Goal: Communication & Community: Answer question/provide support

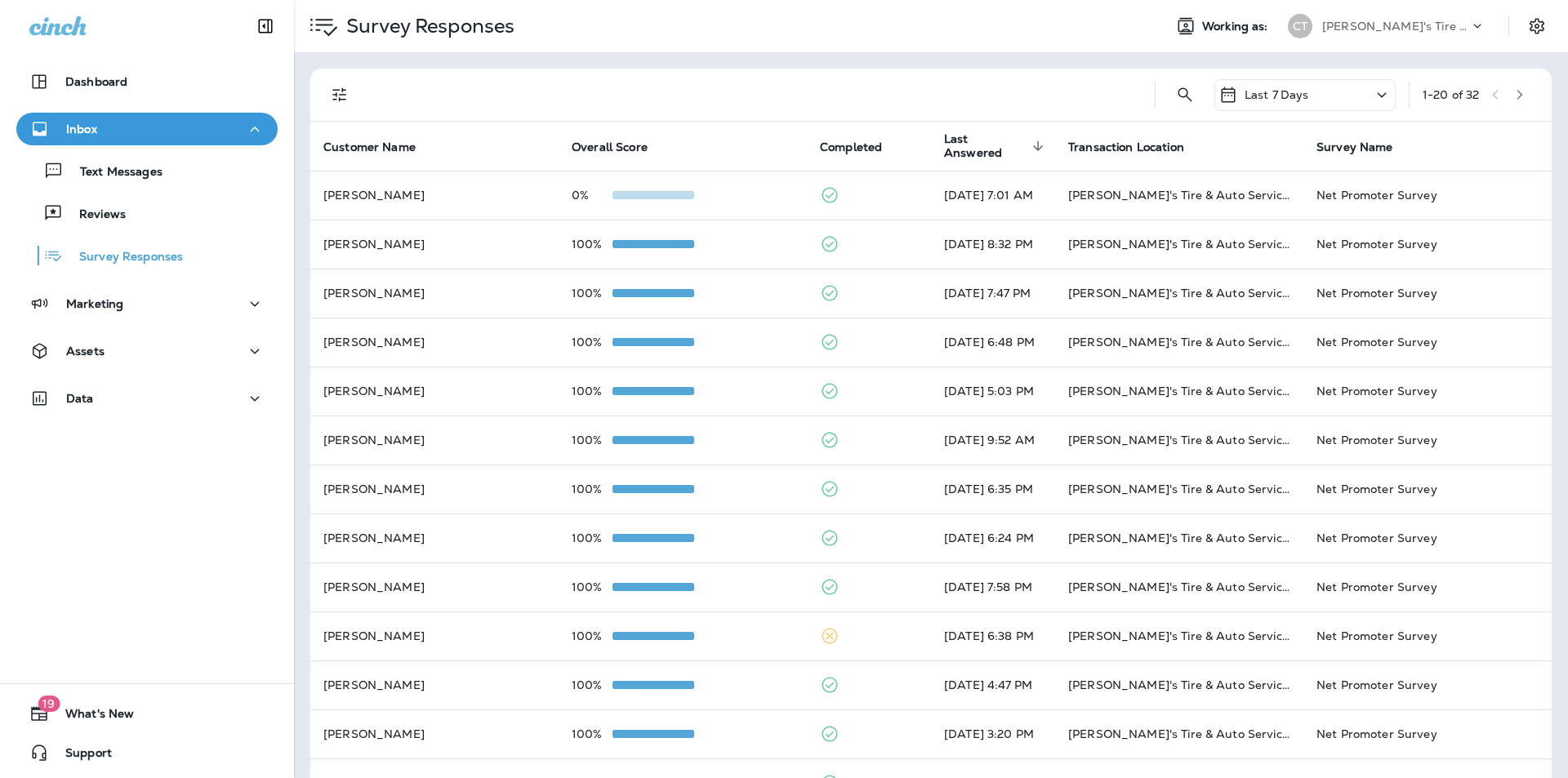
click at [157, 177] on p "Text Messages" at bounding box center [112, 173] width 99 height 15
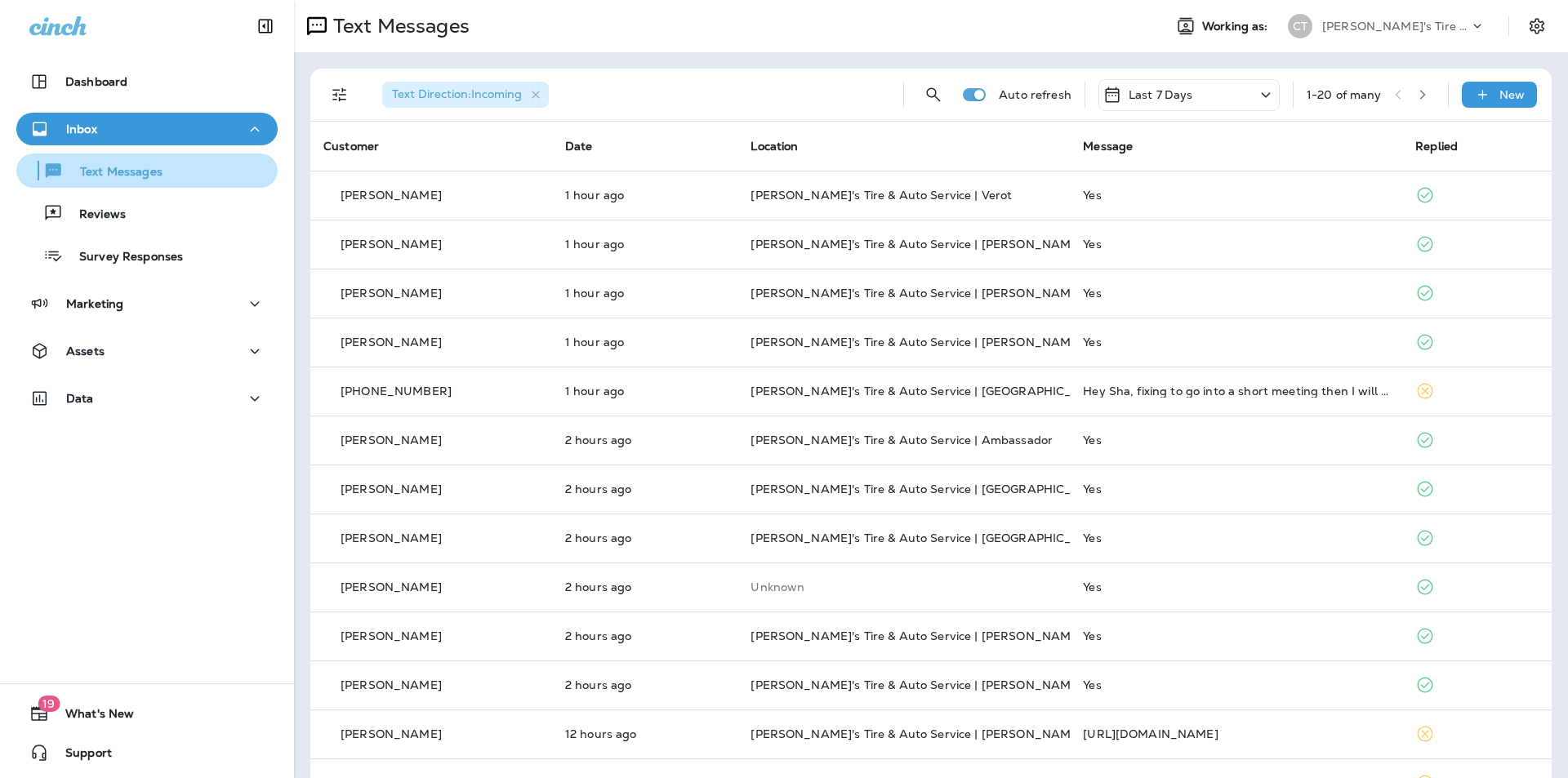
click at [94, 166] on p "Text Messages" at bounding box center [112, 173] width 99 height 15
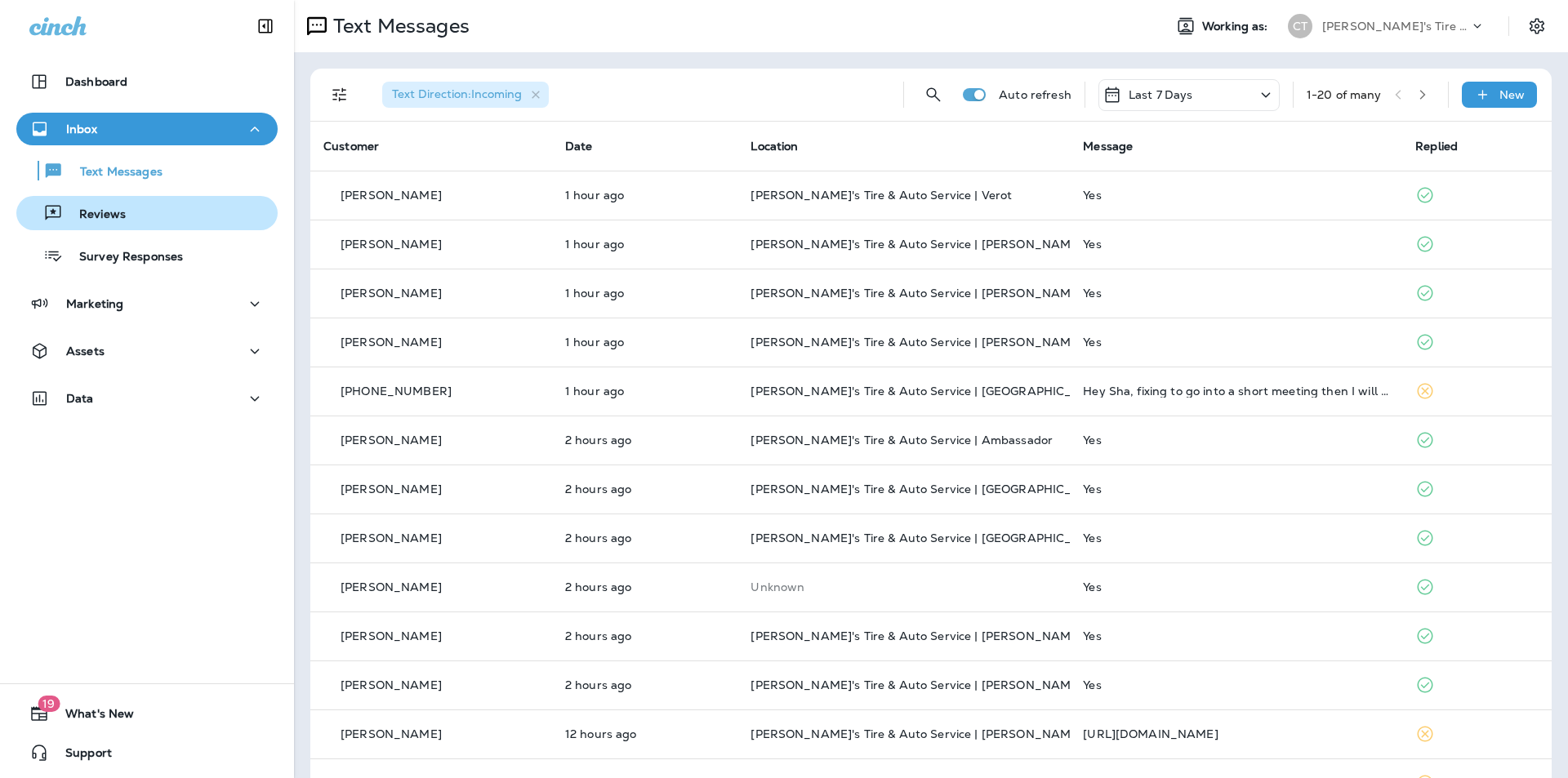
click at [80, 214] on p "Reviews" at bounding box center [94, 215] width 63 height 15
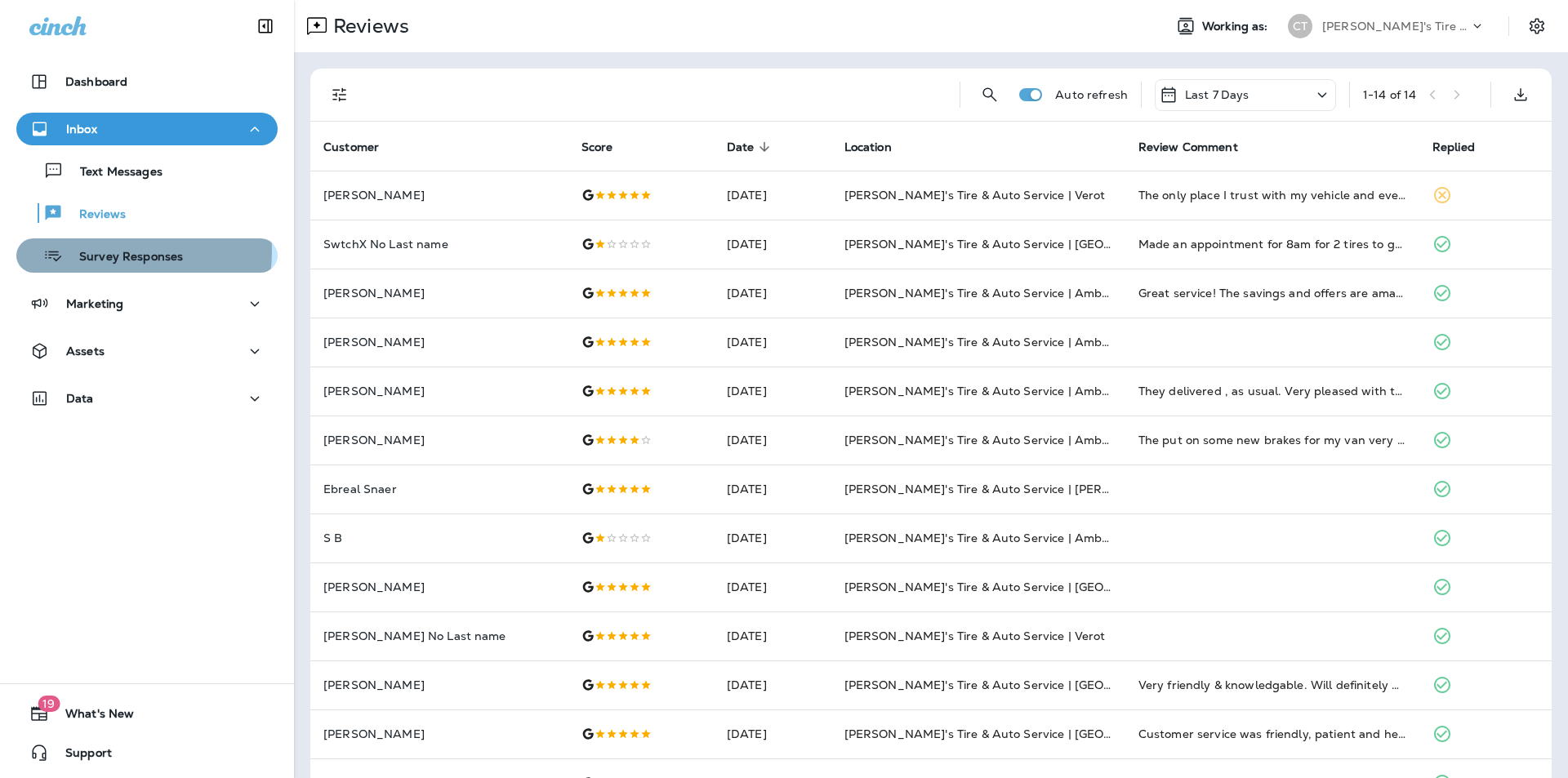
click at [100, 250] on p "Survey Responses" at bounding box center [123, 258] width 120 height 15
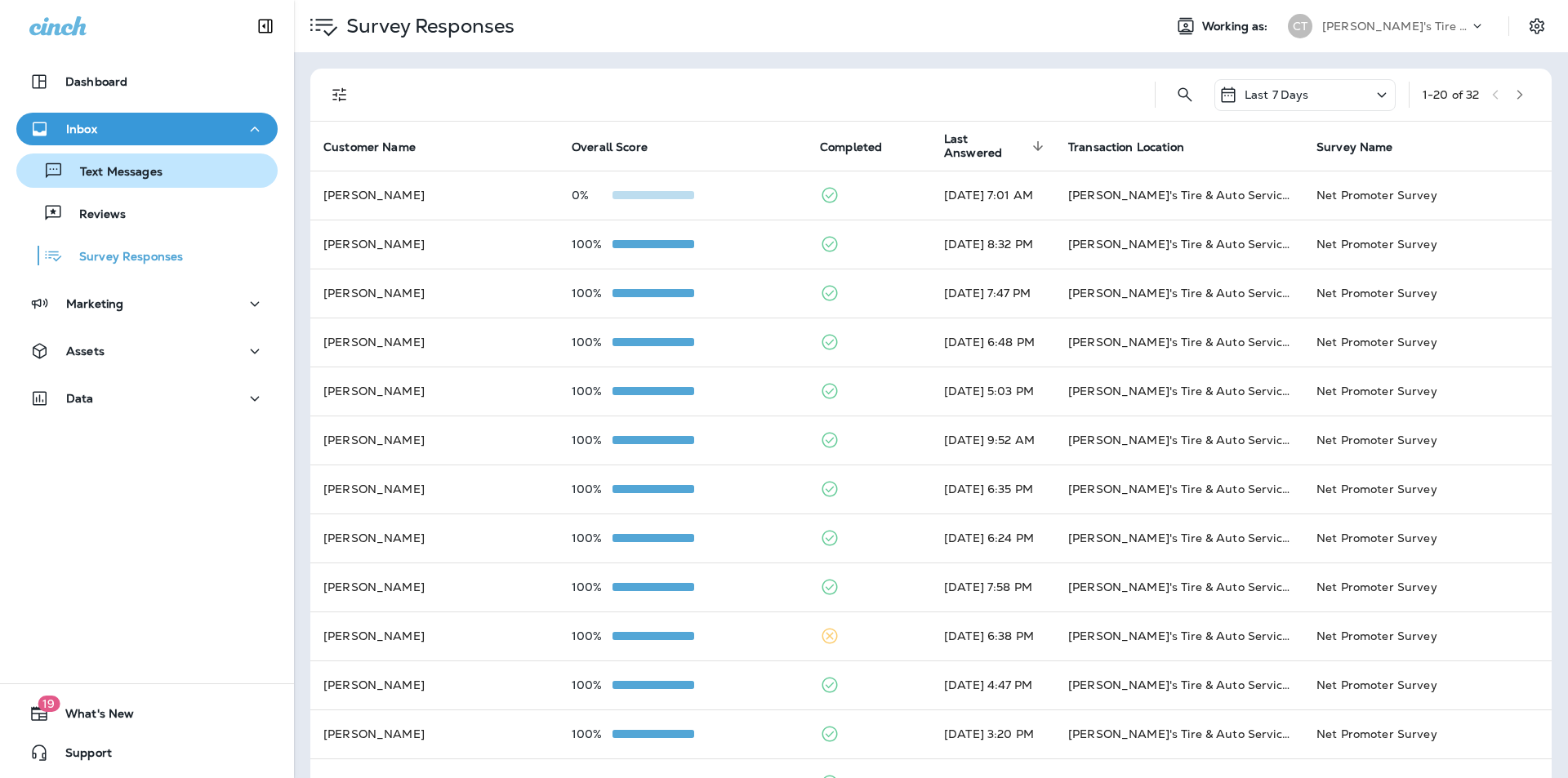
click at [136, 173] on p "Text Messages" at bounding box center [112, 173] width 99 height 15
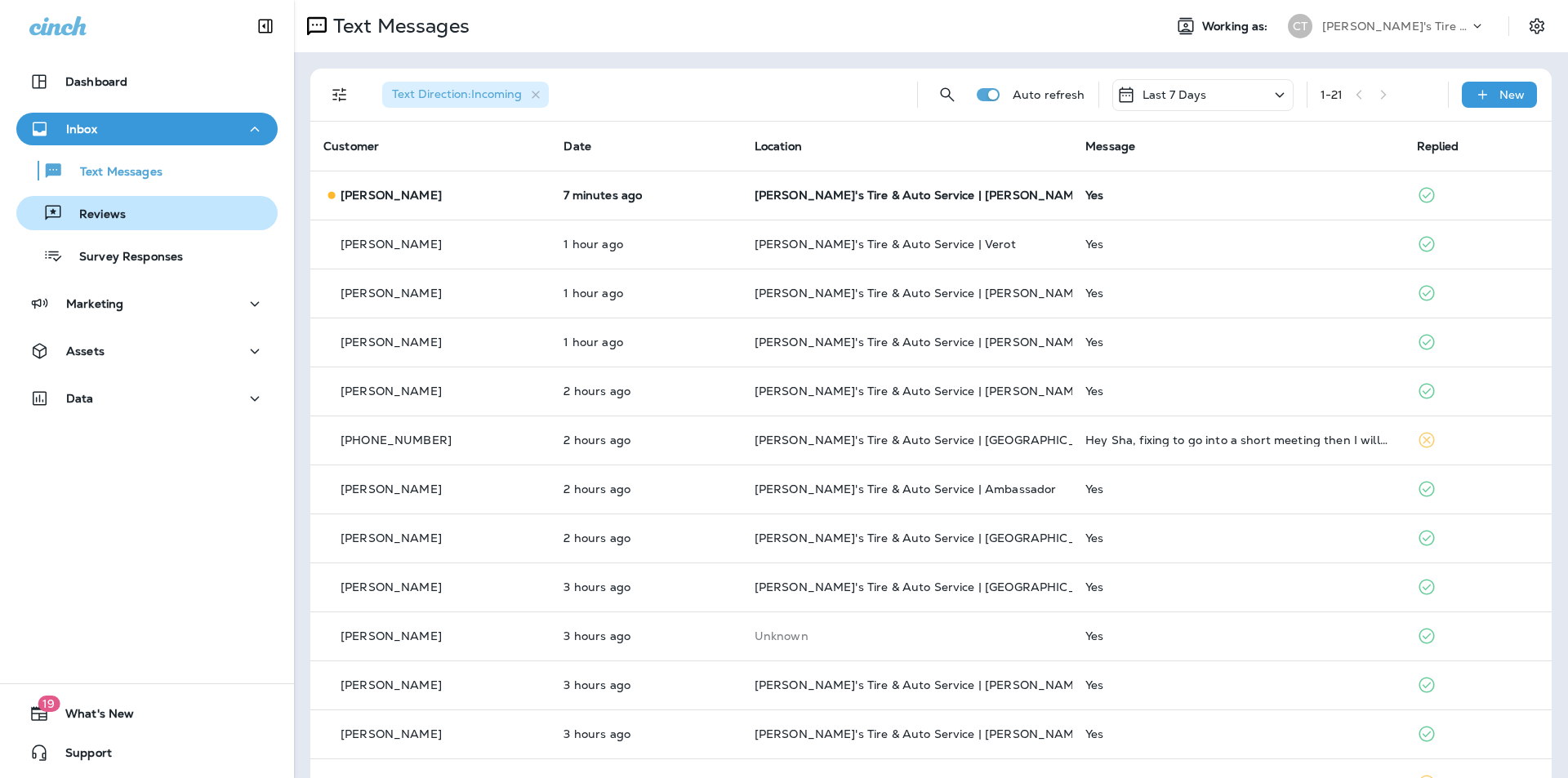
click at [140, 212] on div "Reviews" at bounding box center [146, 213] width 248 height 25
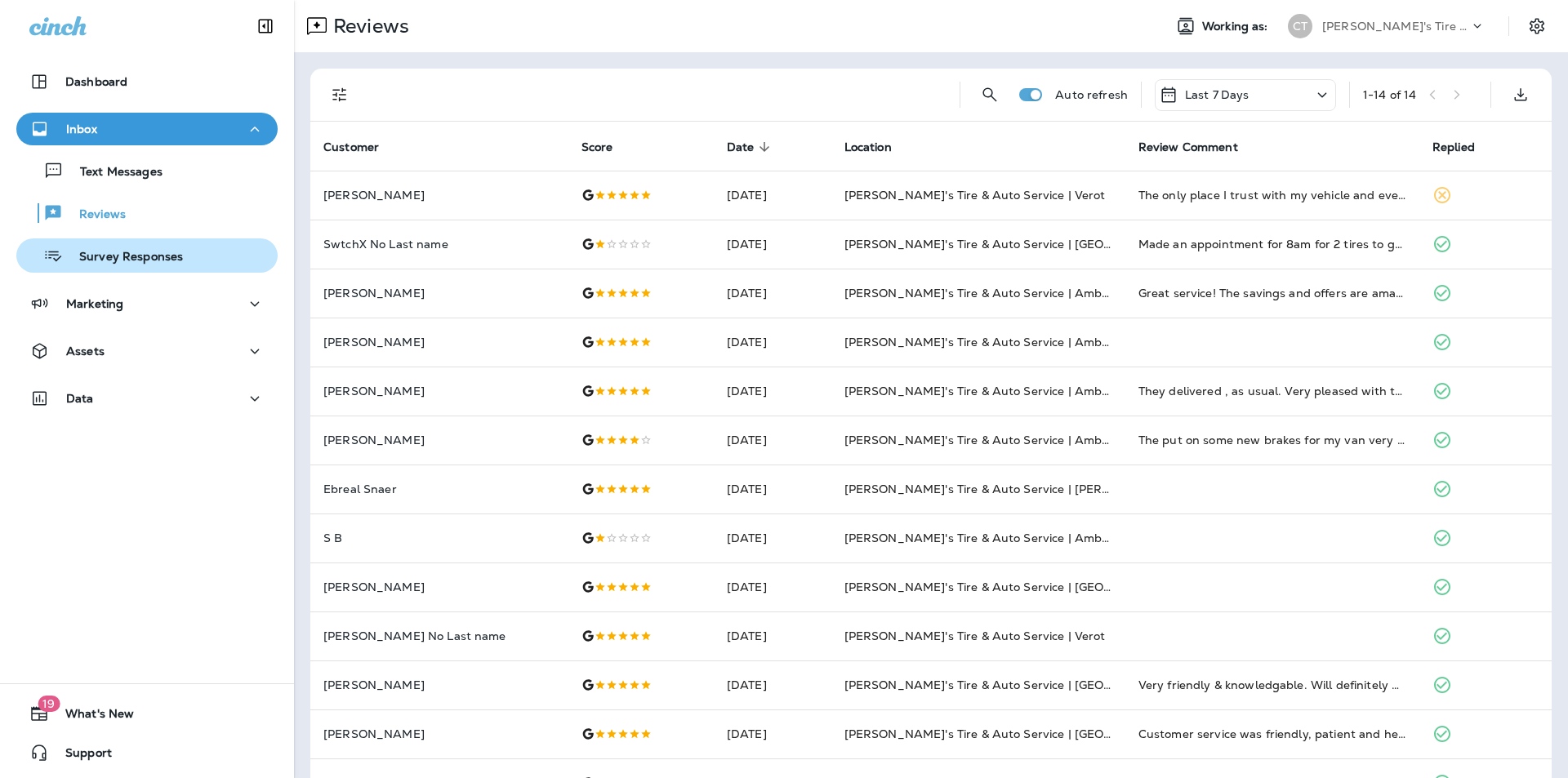
click at [130, 257] on p "Survey Responses" at bounding box center [123, 258] width 120 height 15
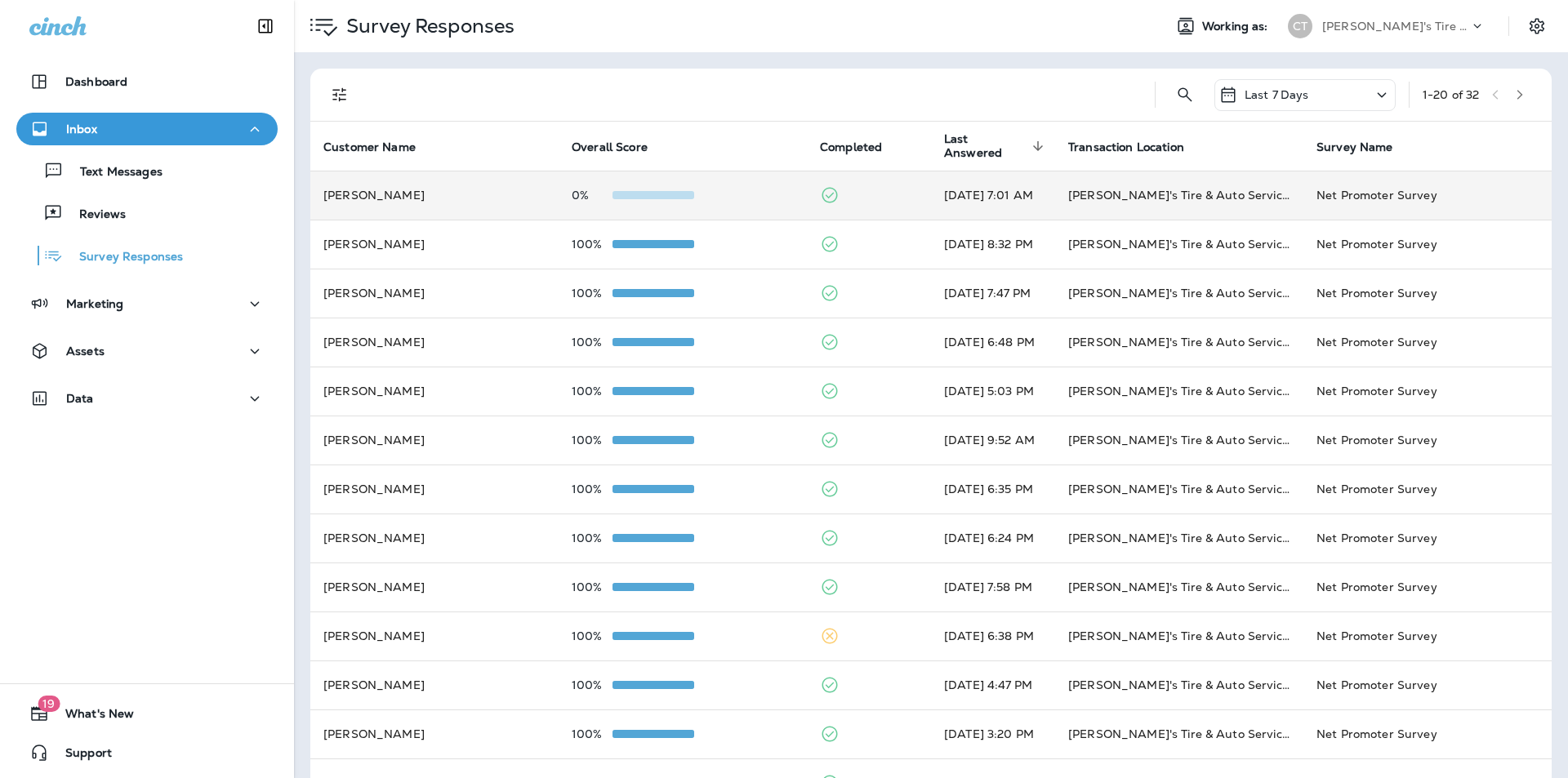
click at [889, 194] on td at bounding box center [868, 195] width 124 height 49
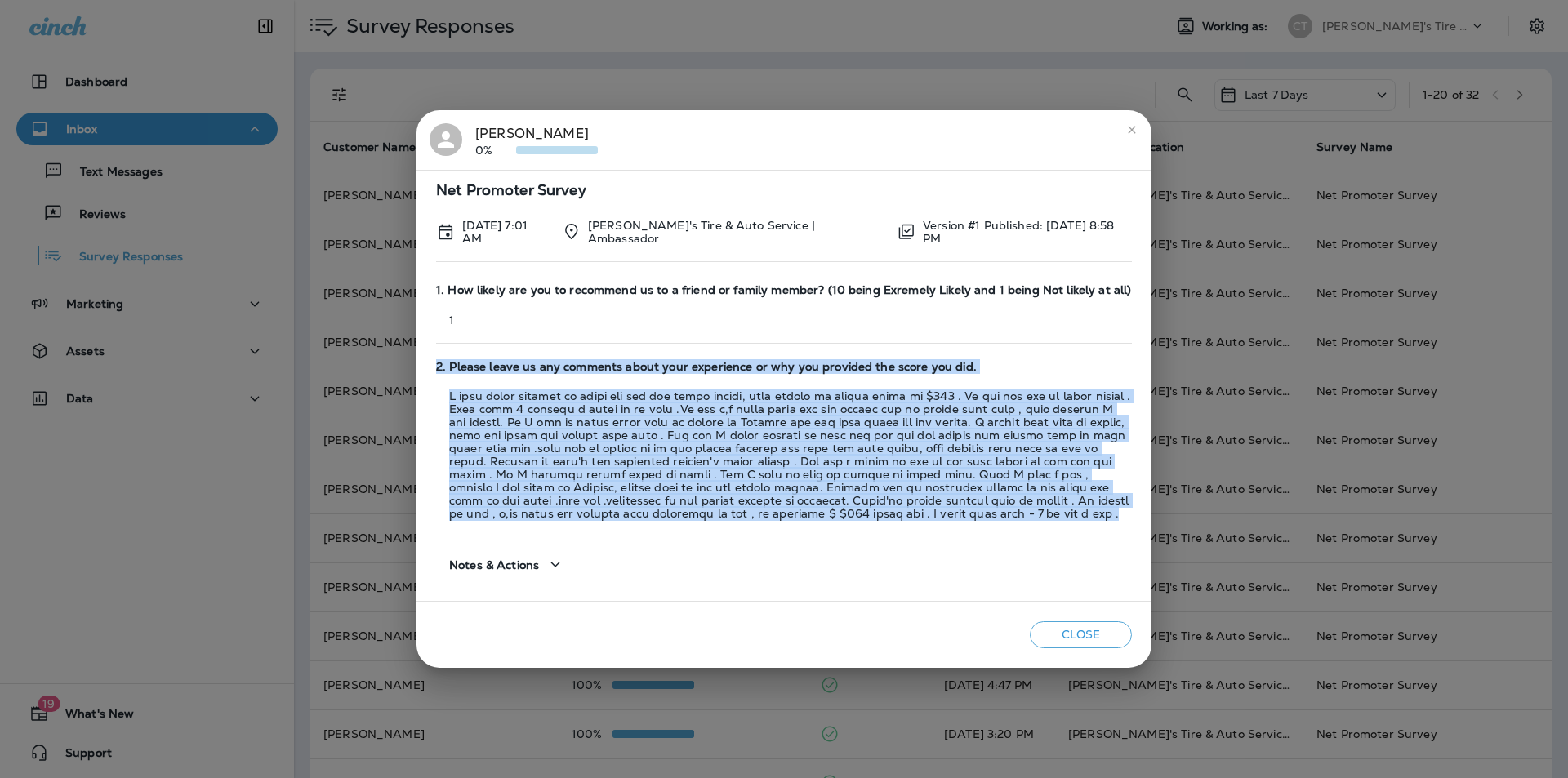
drag, startPoint x: 436, startPoint y: 365, endPoint x: 1024, endPoint y: 516, distance: 607.1
click at [1024, 516] on div "2. Please leave us any comments about your experience or why you provided the s…" at bounding box center [784, 441] width 696 height 178
copy div "2. Please leave us any comments about your experience or why you provided the s…"
click at [1131, 129] on icon "close" at bounding box center [1133, 130] width 13 height 13
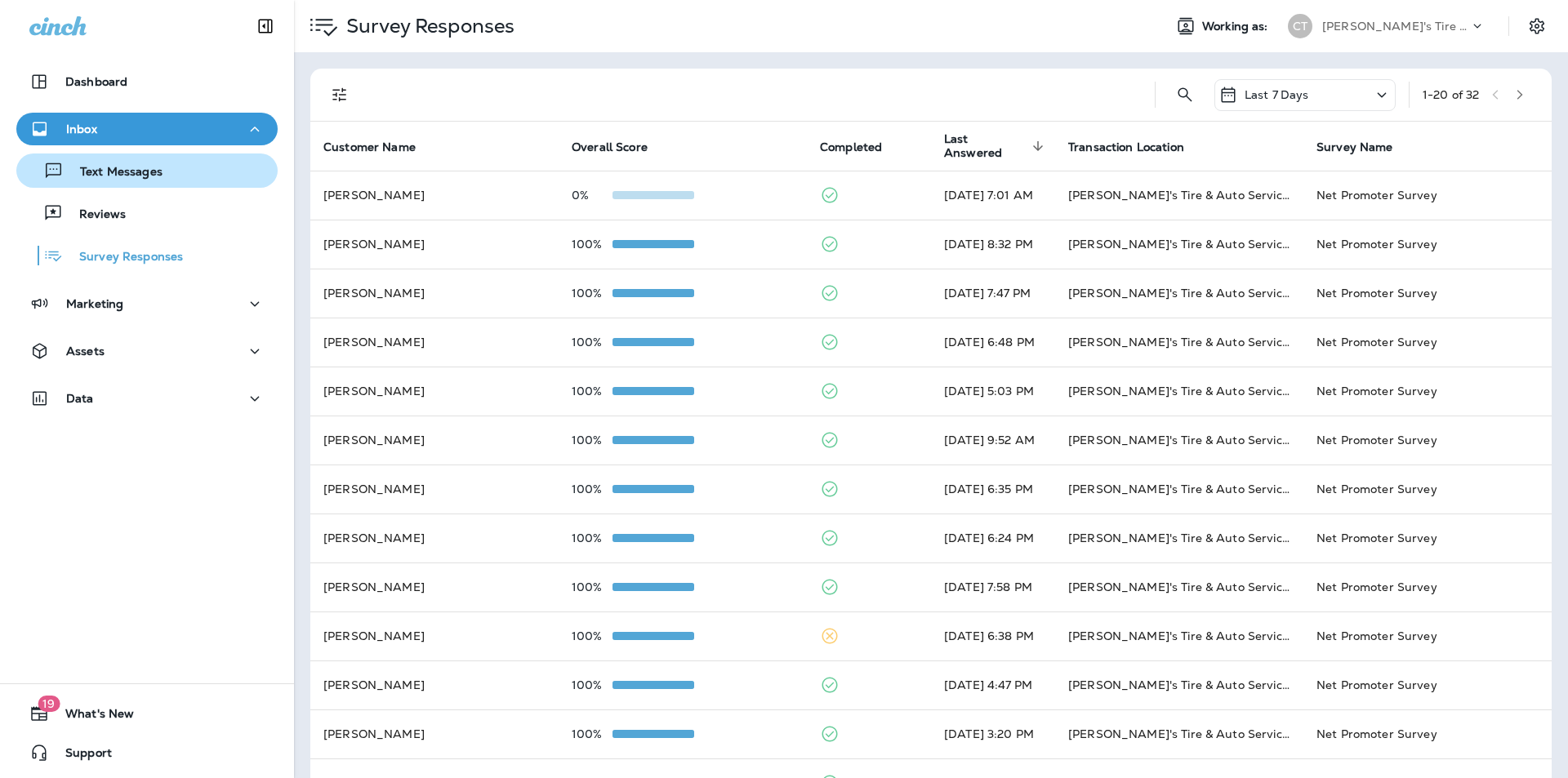
click at [111, 173] on p "Text Messages" at bounding box center [112, 173] width 99 height 15
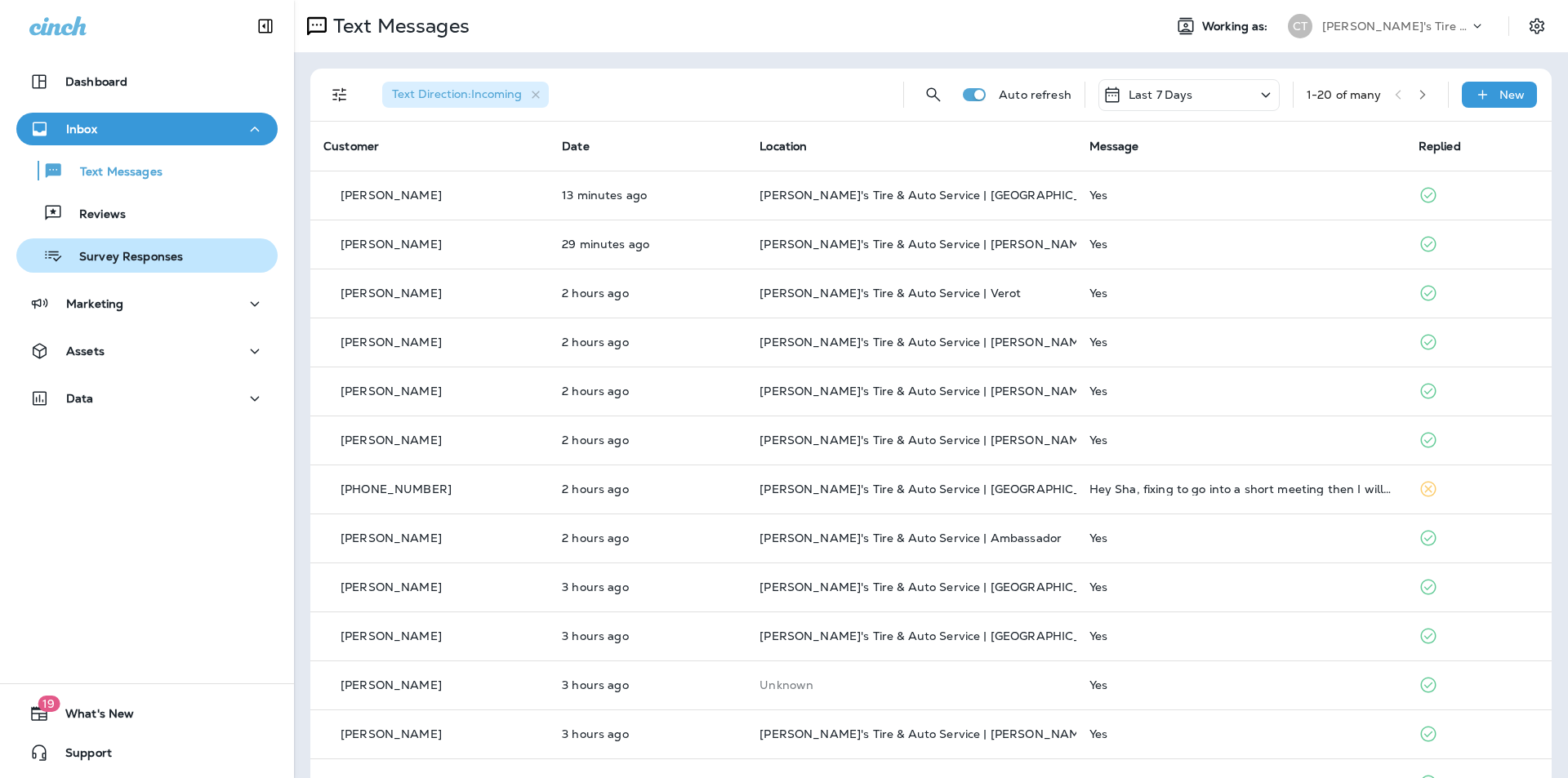
click at [165, 257] on p "Survey Responses" at bounding box center [123, 258] width 120 height 15
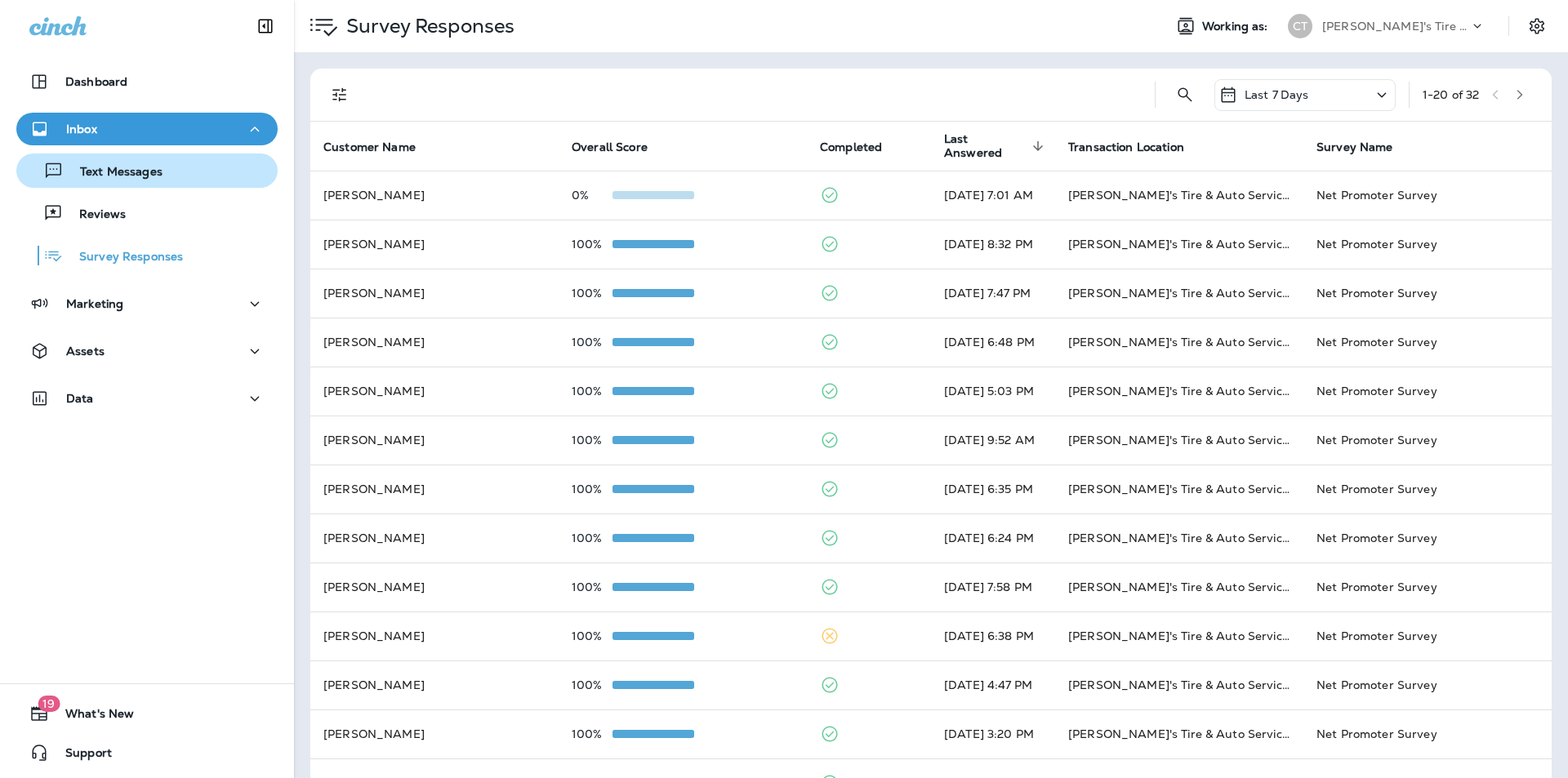
click at [114, 171] on p "Text Messages" at bounding box center [112, 173] width 99 height 15
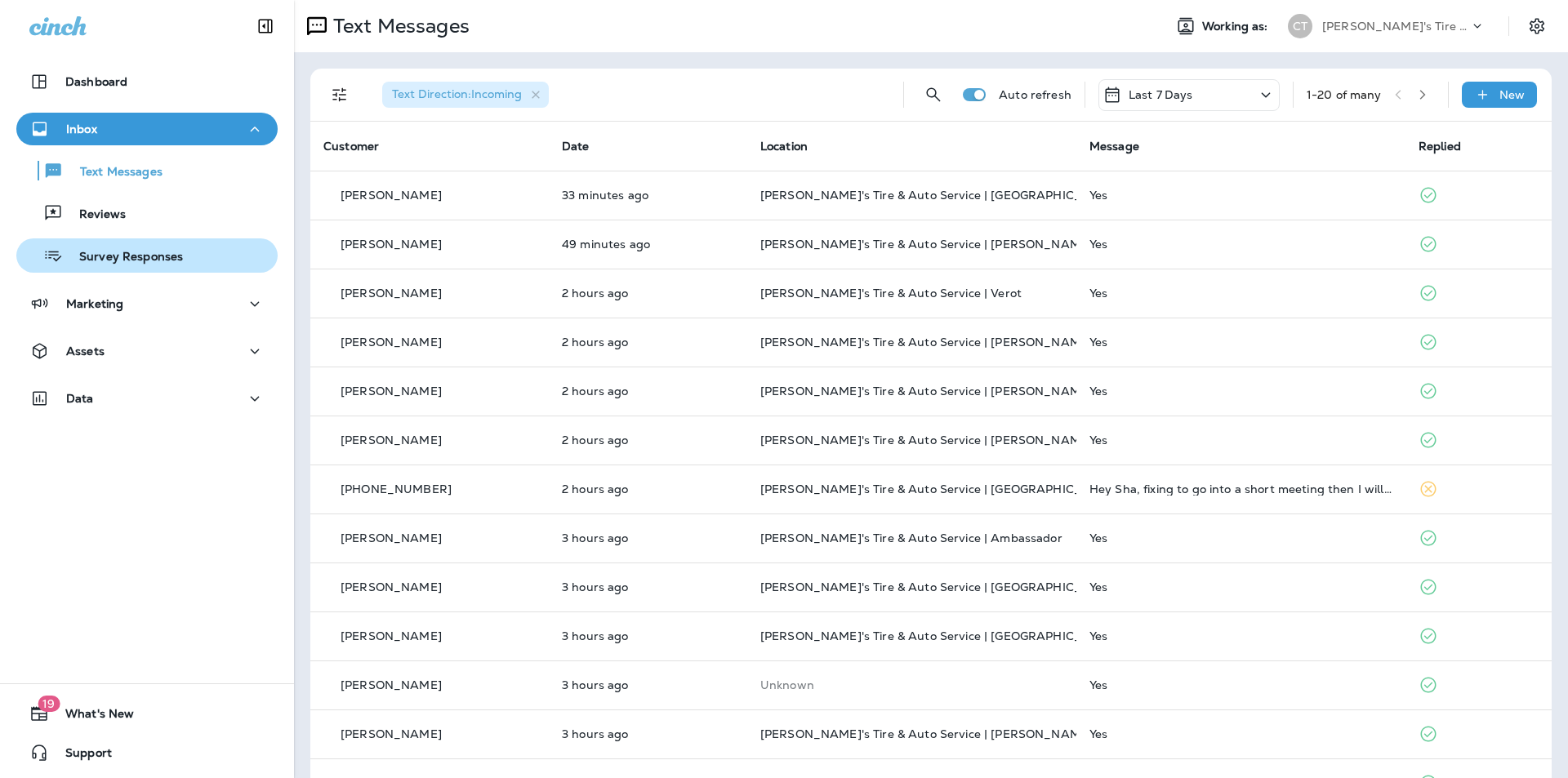
click at [184, 257] on div "Survey Responses" at bounding box center [146, 256] width 248 height 25
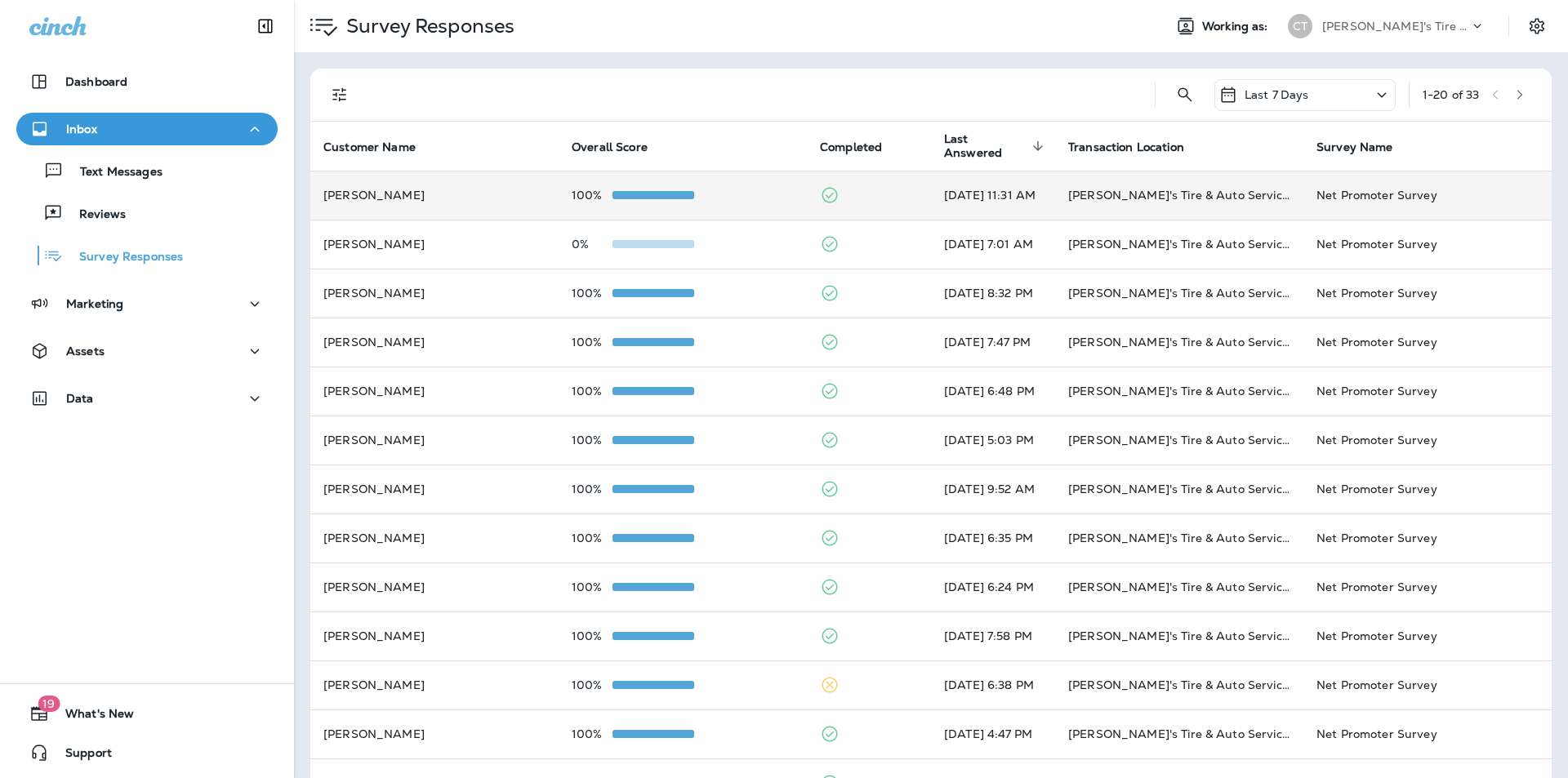
click at [732, 189] on div "100%" at bounding box center [682, 195] width 222 height 13
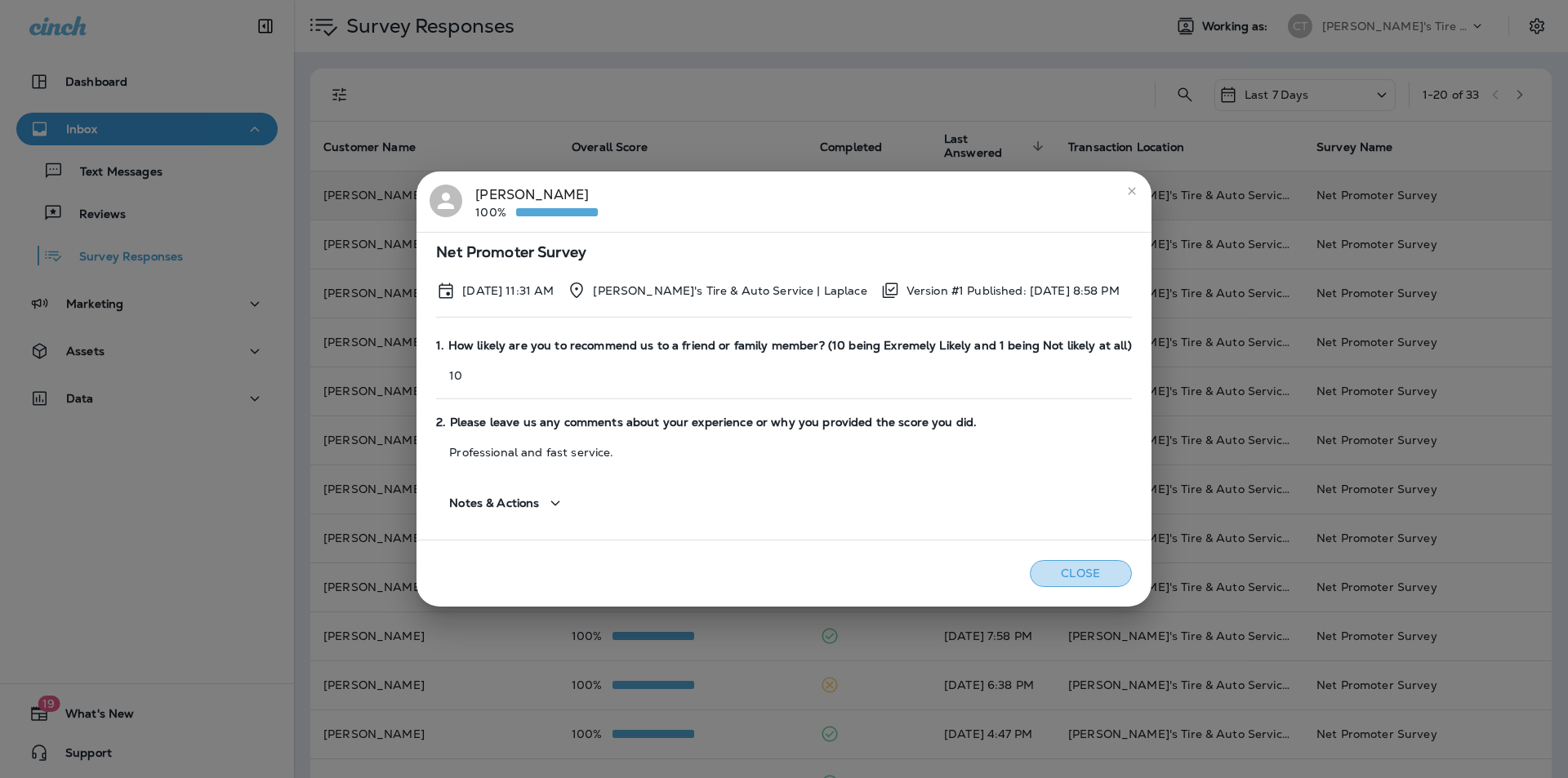
drag, startPoint x: 1088, startPoint y: 569, endPoint x: 979, endPoint y: 588, distance: 110.6
click at [1089, 569] on button "Close" at bounding box center [1081, 573] width 102 height 27
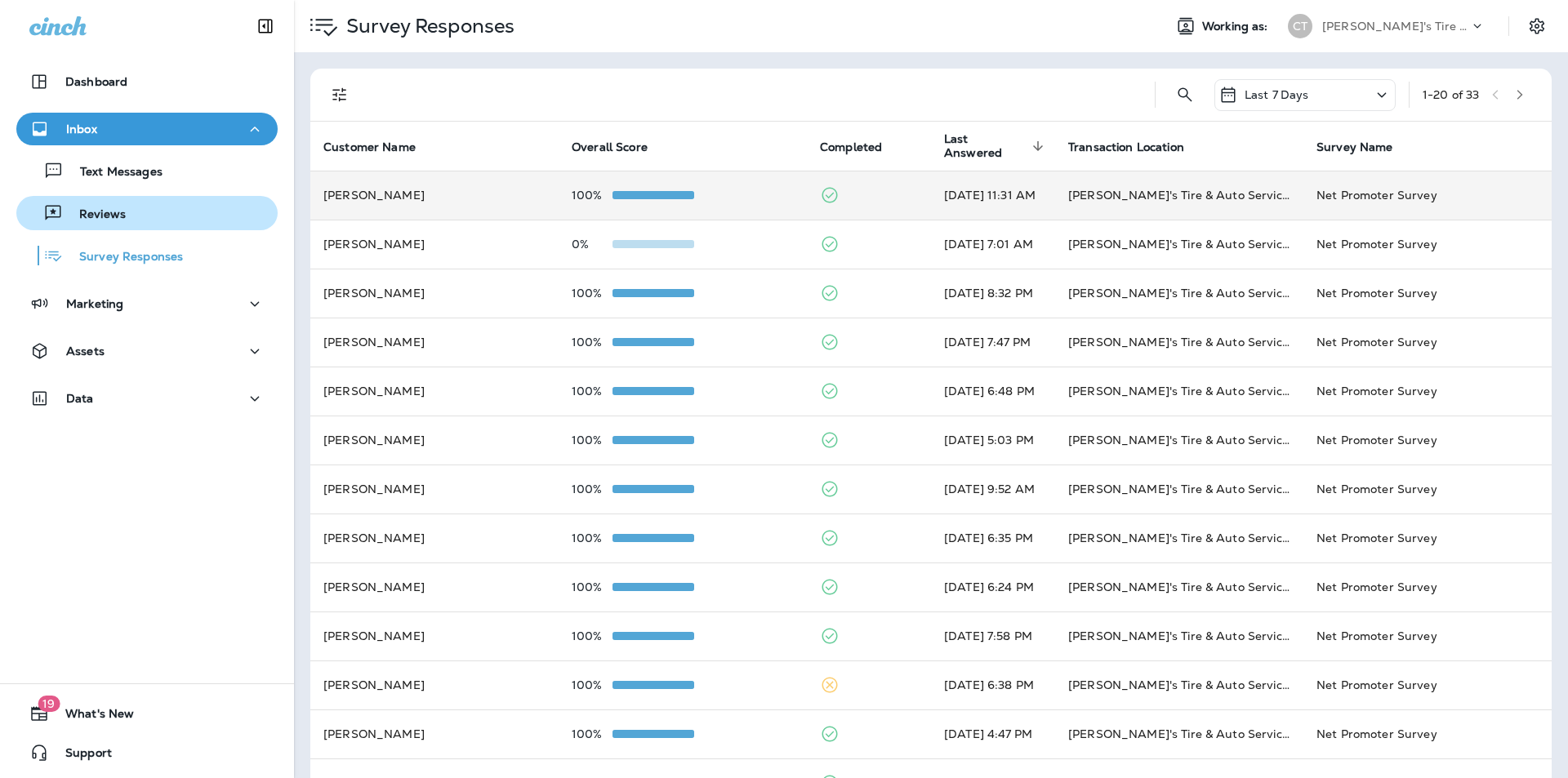
click at [120, 209] on p "Reviews" at bounding box center [94, 215] width 63 height 15
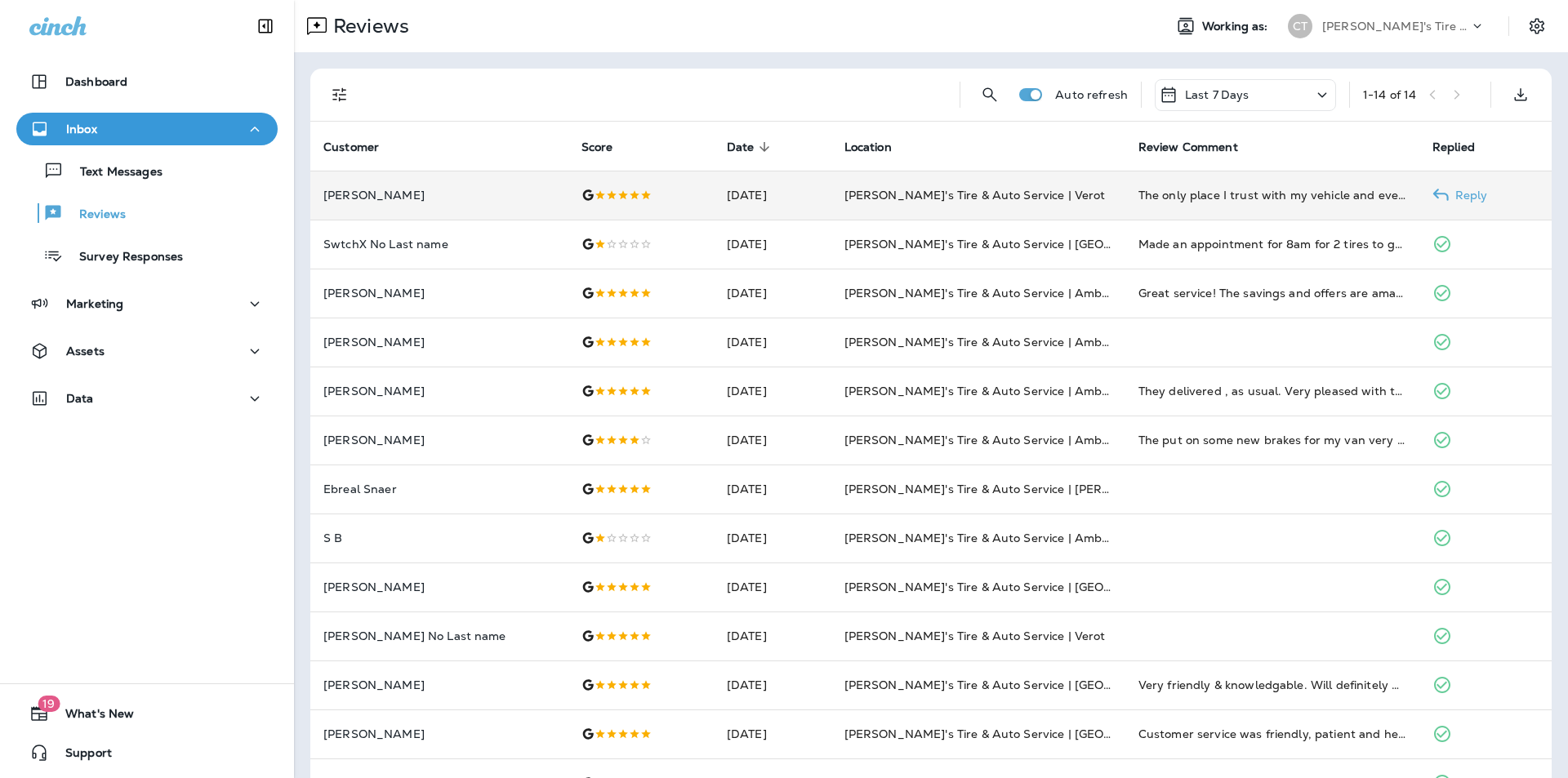
click at [1459, 192] on p "Reply" at bounding box center [1469, 195] width 40 height 13
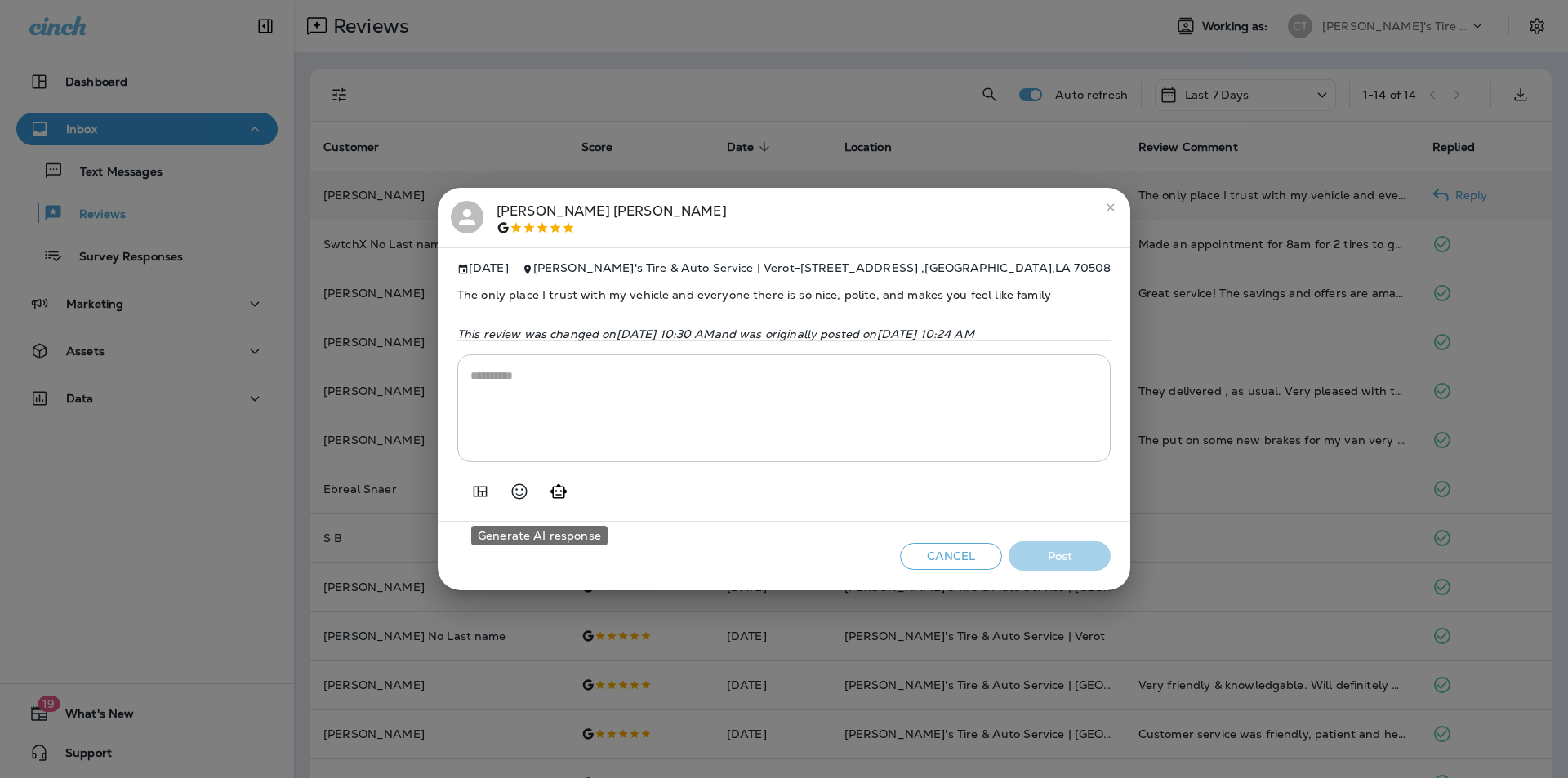
click at [551, 498] on icon "Generate AI response" at bounding box center [558, 491] width 16 height 14
type textarea "**********"
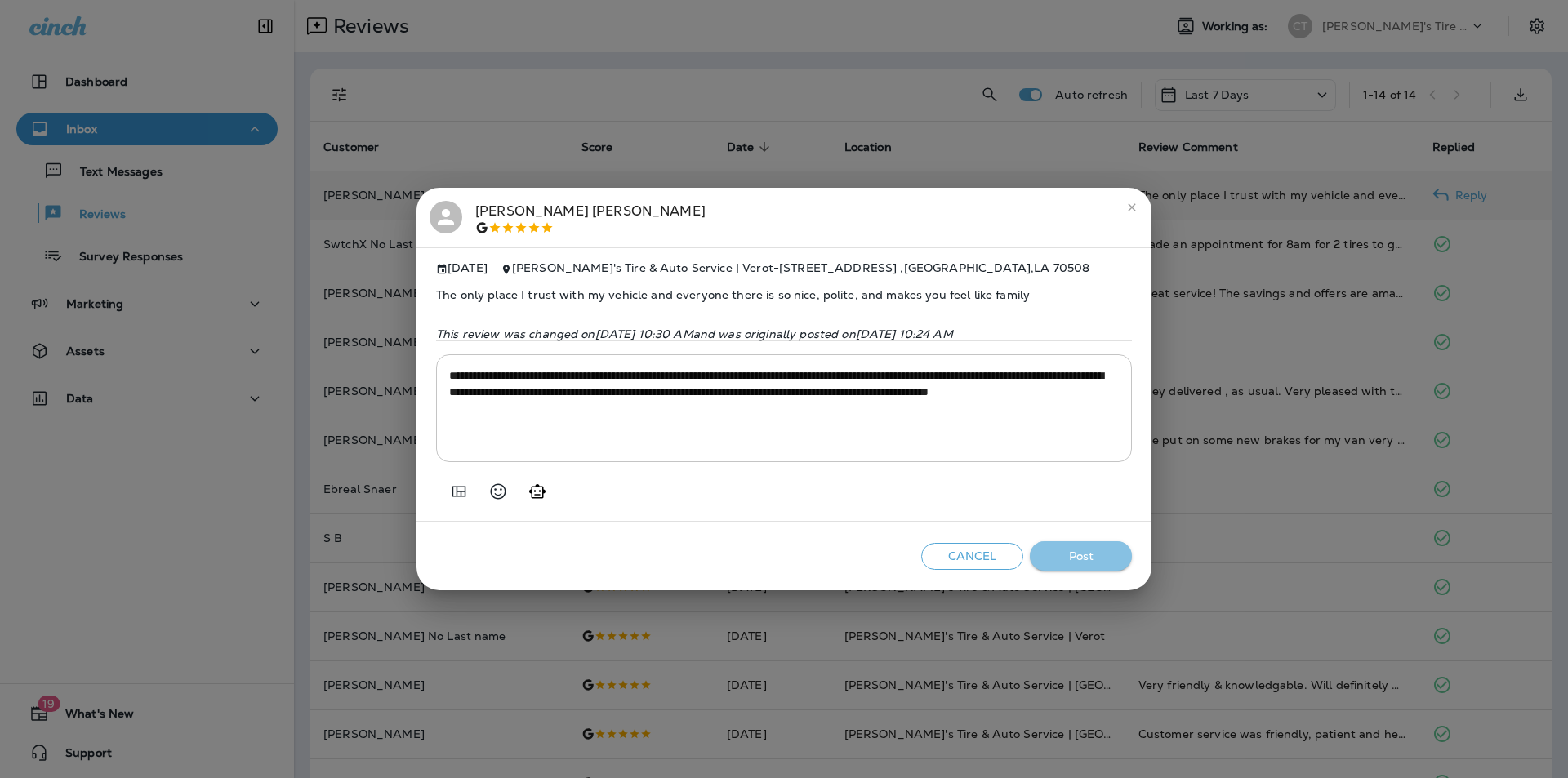
click at [1081, 560] on button "Post" at bounding box center [1081, 556] width 102 height 30
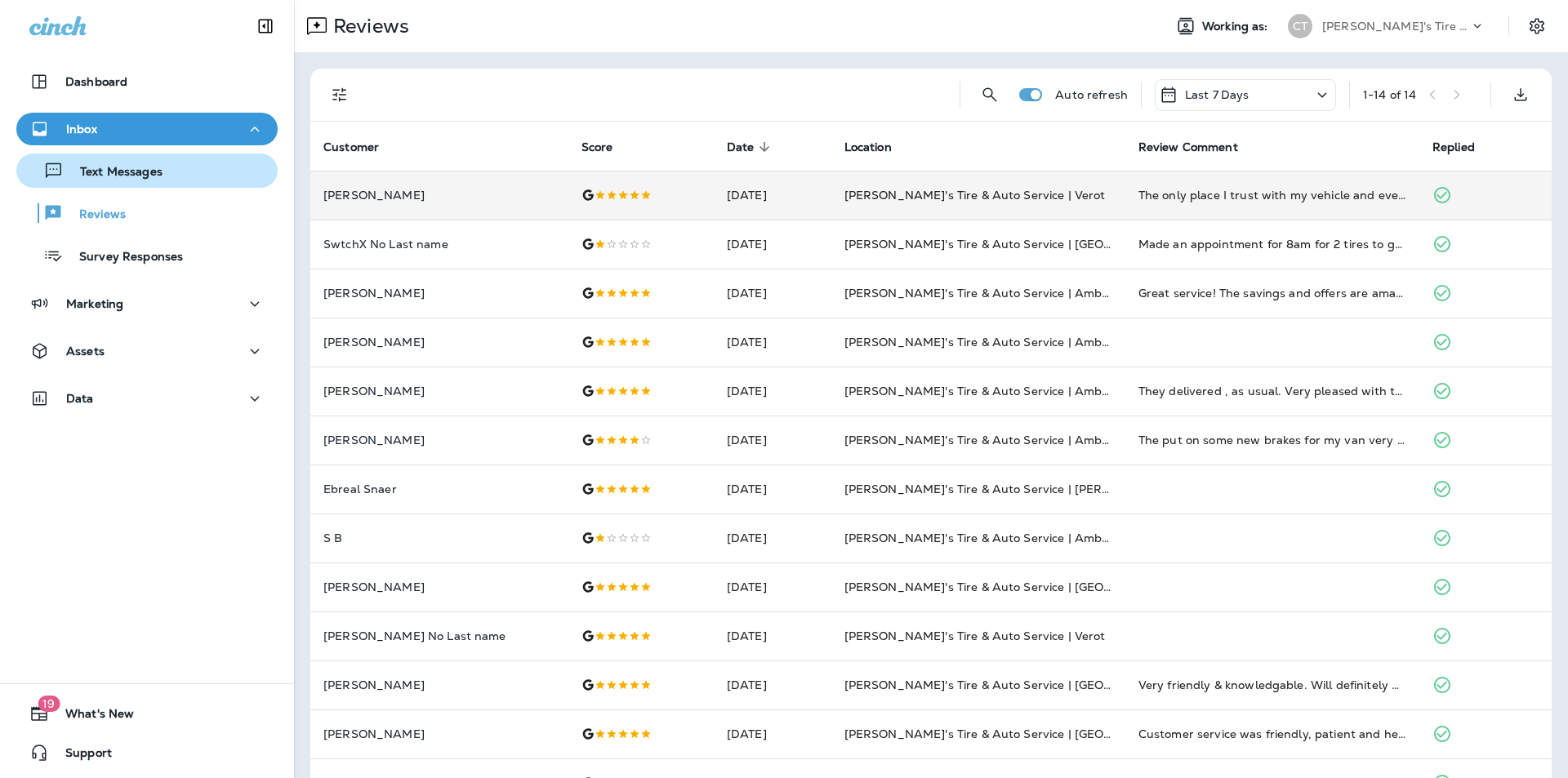
click at [137, 172] on p "Text Messages" at bounding box center [112, 173] width 99 height 15
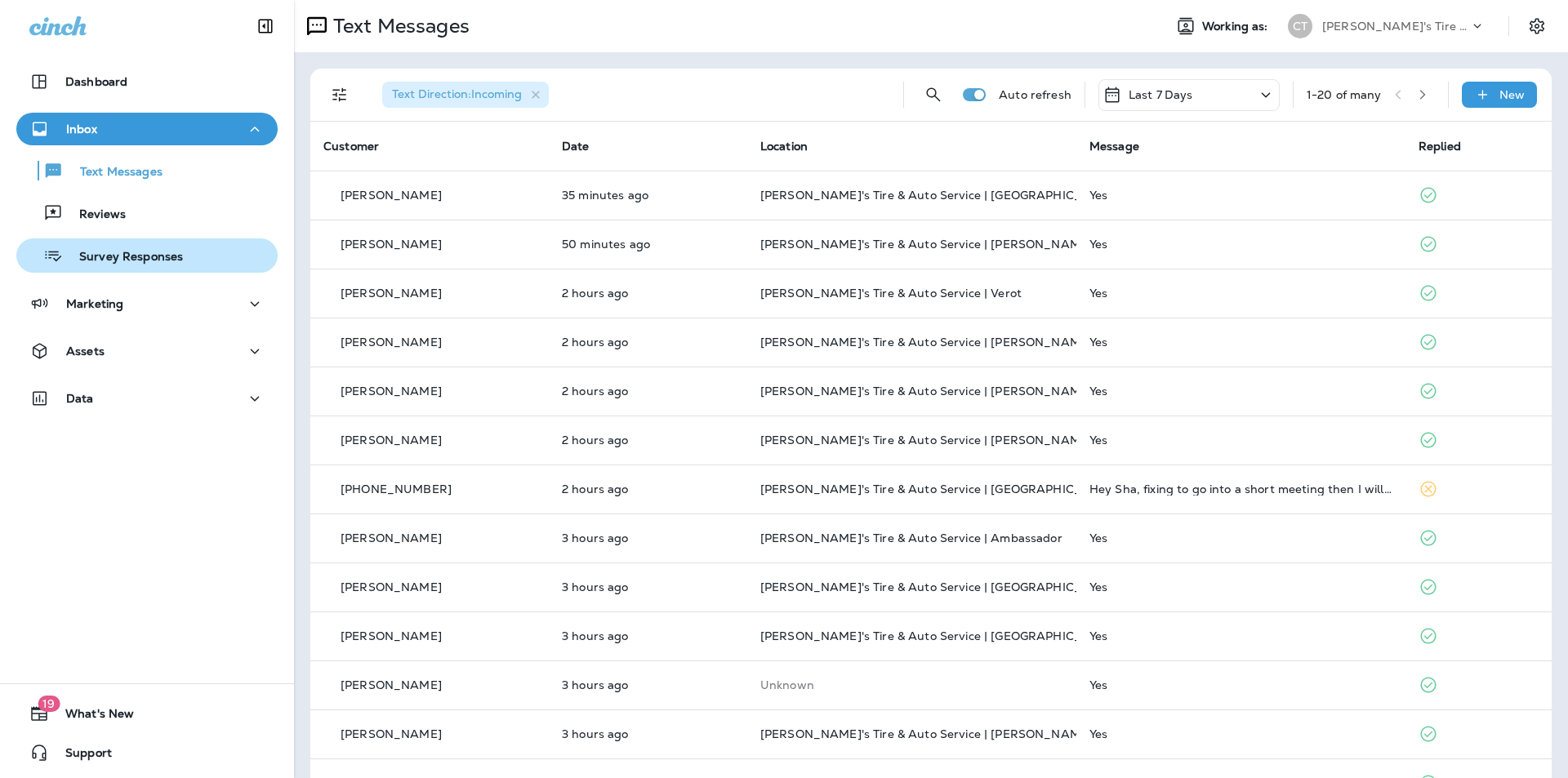
click at [115, 260] on p "Survey Responses" at bounding box center [123, 258] width 120 height 15
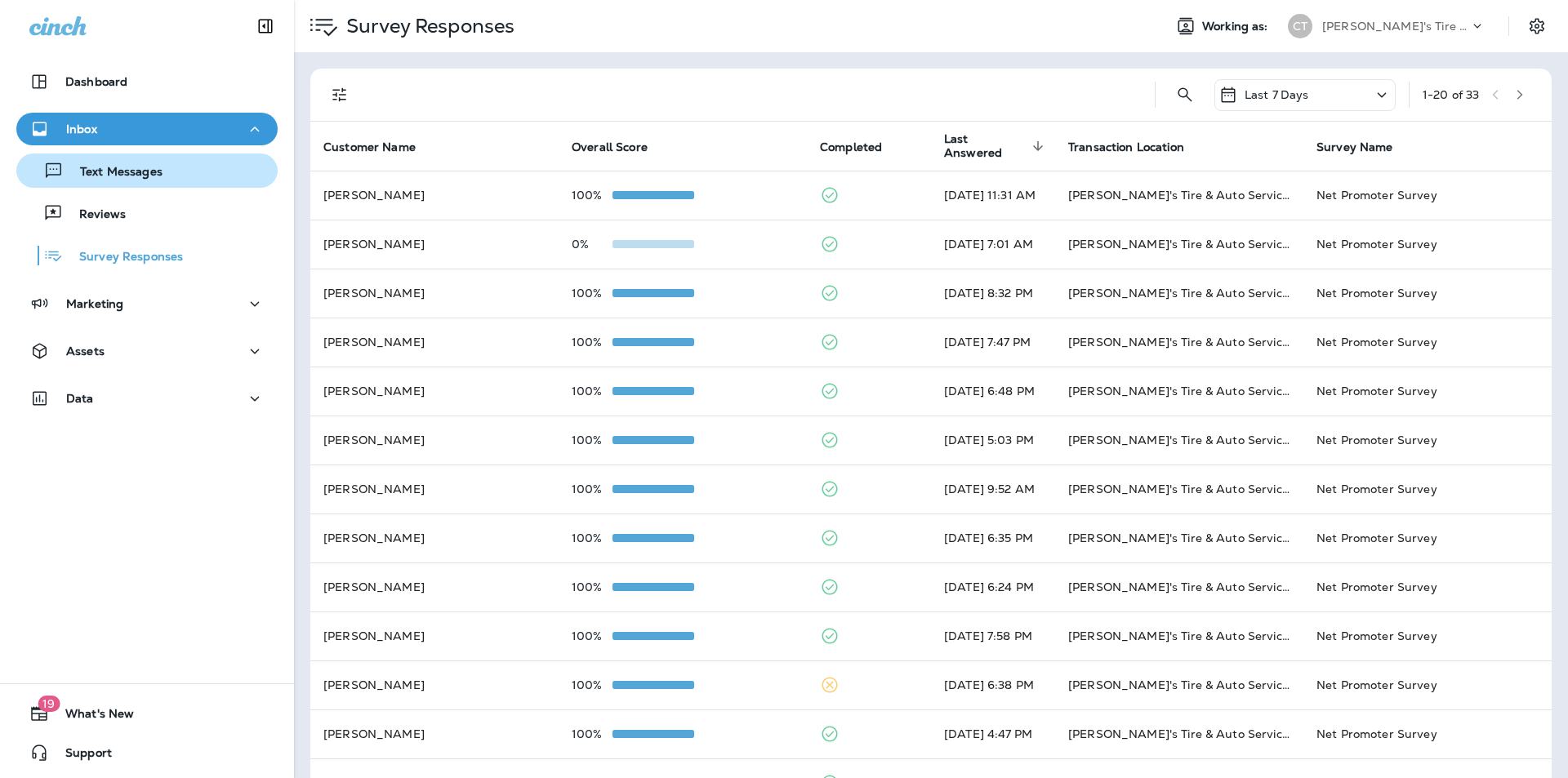
click at [117, 178] on p "Text Messages" at bounding box center [112, 173] width 99 height 15
